Goal: Task Accomplishment & Management: Use online tool/utility

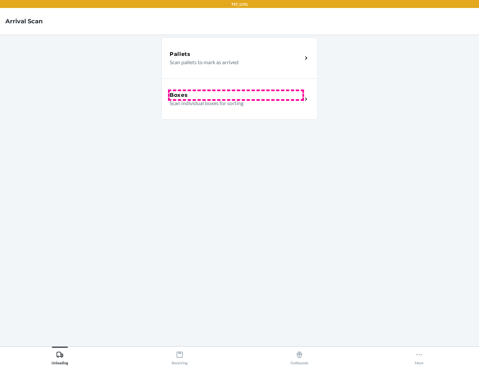
click at [236, 95] on div "Boxes" at bounding box center [236, 95] width 133 height 8
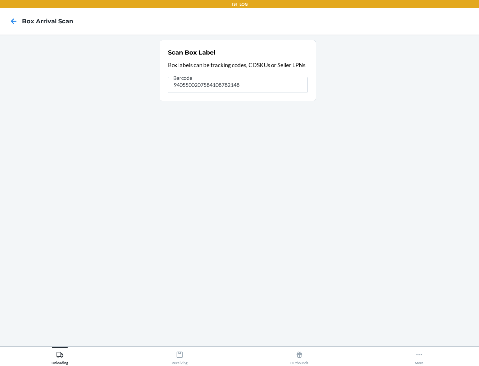
type input "9405500207584108782148"
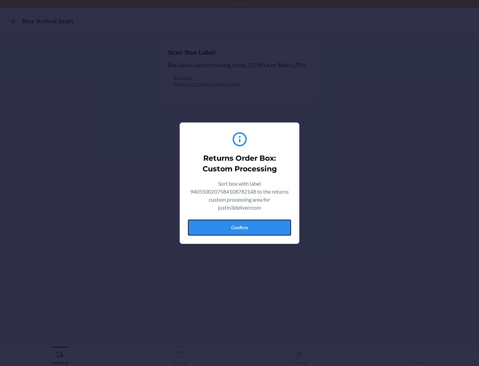
click at [240, 227] on button "Confirm" at bounding box center [239, 228] width 103 height 16
